Goal: Task Accomplishment & Management: Complete application form

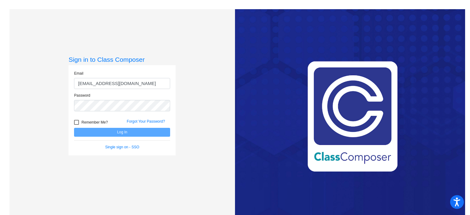
type input "[EMAIL_ADDRESS][DOMAIN_NAME]"
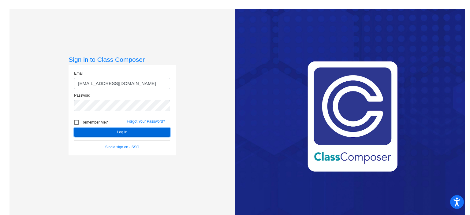
click at [120, 132] on button "Log In" at bounding box center [122, 132] width 96 height 9
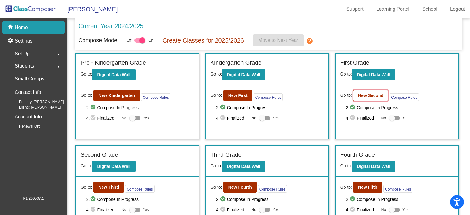
click at [361, 98] on button "New Second" at bounding box center [370, 95] width 35 height 11
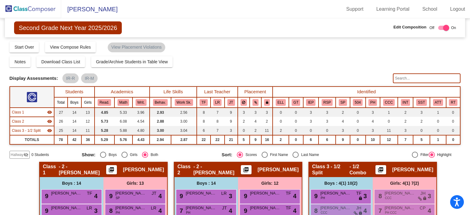
click at [20, 152] on span "Hallway" at bounding box center [17, 155] width 13 height 6
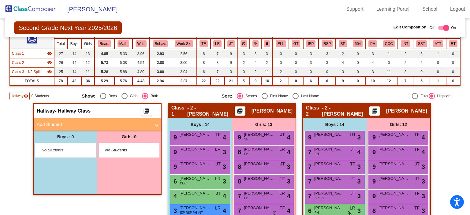
scroll to position [61, 0]
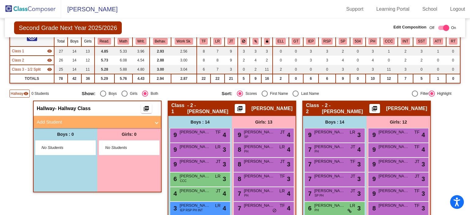
click at [122, 121] on mat-panel-title "Add Student" at bounding box center [94, 122] width 114 height 7
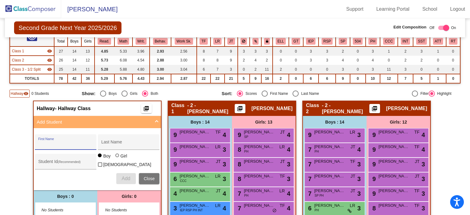
click at [71, 143] on input "First Name" at bounding box center [65, 144] width 55 height 5
type input "[PERSON_NAME]"
click at [122, 178] on span "Add" at bounding box center [126, 178] width 9 height 5
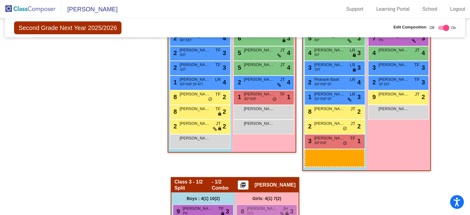
scroll to position [253, 0]
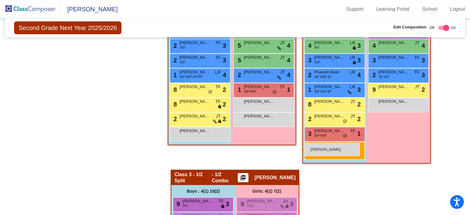
drag, startPoint x: 63, startPoint y: 177, endPoint x: 305, endPoint y: 143, distance: 243.9
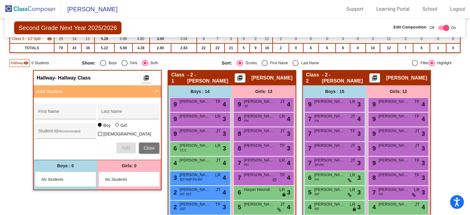
scroll to position [0, 0]
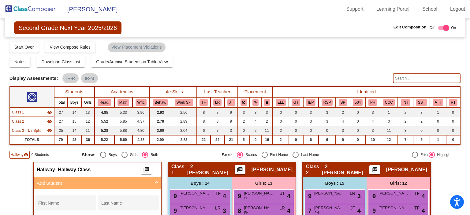
click at [36, 8] on img at bounding box center [30, 9] width 61 height 18
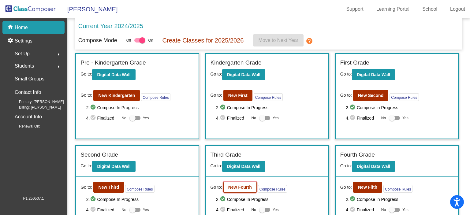
click at [236, 188] on b "New Fourth" at bounding box center [240, 187] width 24 height 5
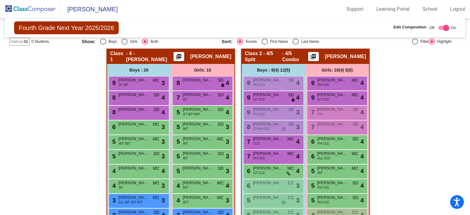
scroll to position [31, 0]
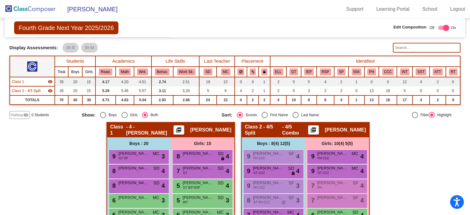
click at [22, 117] on div "Hallway visibility_off" at bounding box center [19, 115] width 20 height 8
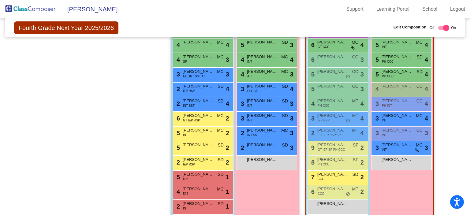
scroll to position [245, 0]
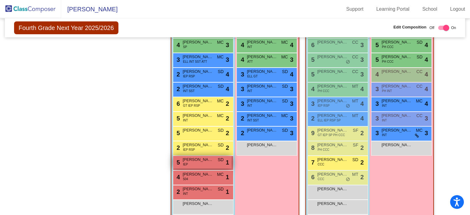
click at [198, 161] on span "[PERSON_NAME]" at bounding box center [198, 160] width 31 height 6
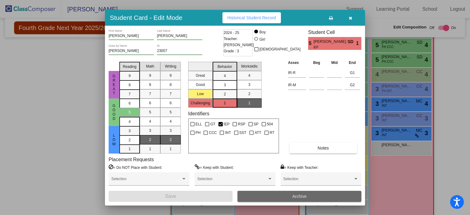
click at [316, 197] on button "Archive" at bounding box center [300, 196] width 124 height 11
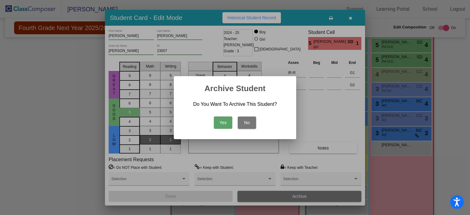
click at [222, 123] on button "Yes" at bounding box center [223, 123] width 18 height 12
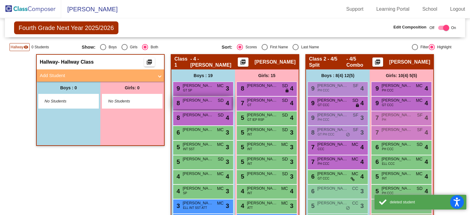
scroll to position [92, 0]
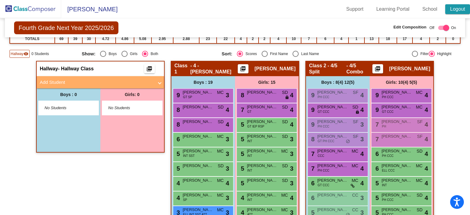
click at [457, 11] on link "Logout" at bounding box center [457, 9] width 25 height 10
